Goal: Task Accomplishment & Management: Use online tool/utility

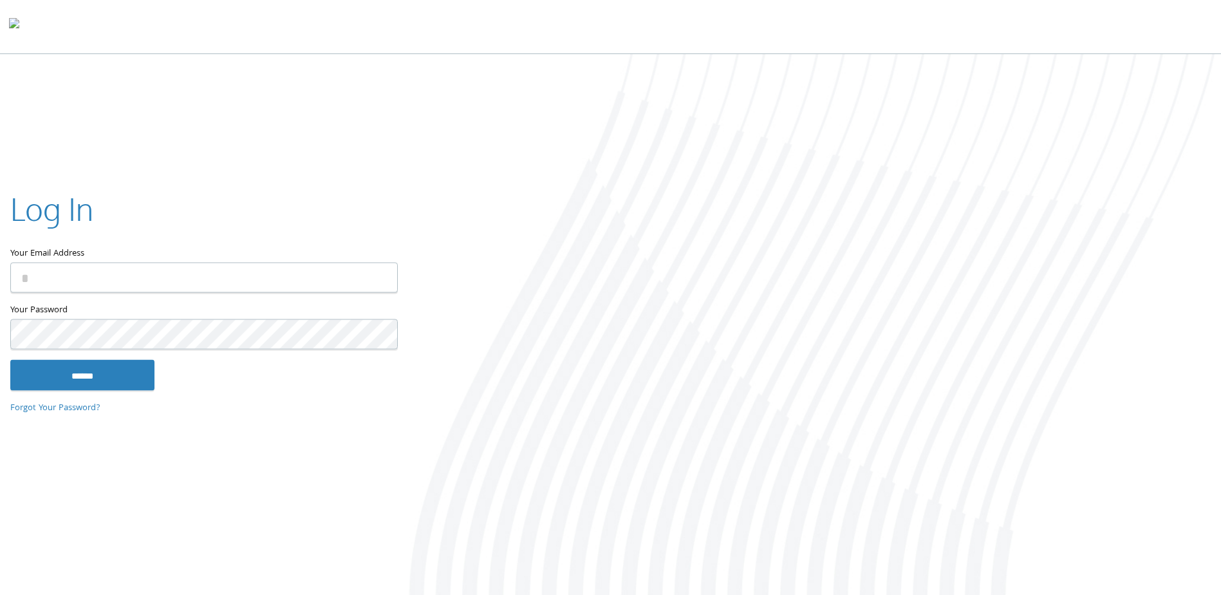
click at [10, 303] on div at bounding box center [10, 303] width 0 height 0
type input "**********"
click at [98, 372] on input "******" at bounding box center [82, 375] width 144 height 31
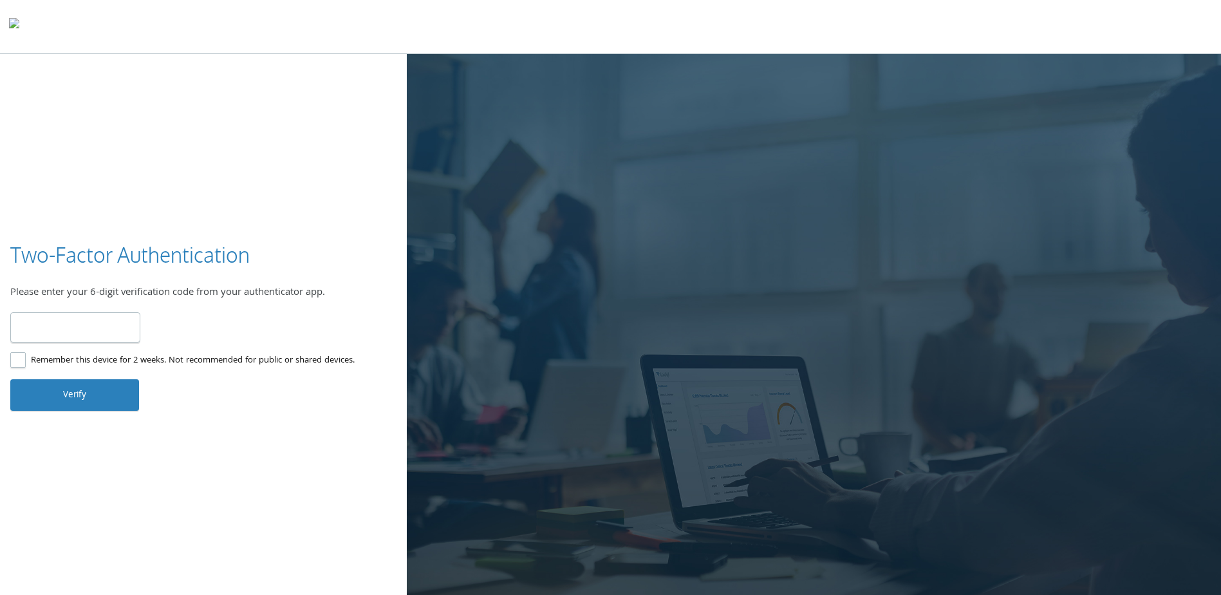
type input "******"
